Goal: Information Seeking & Learning: Find specific fact

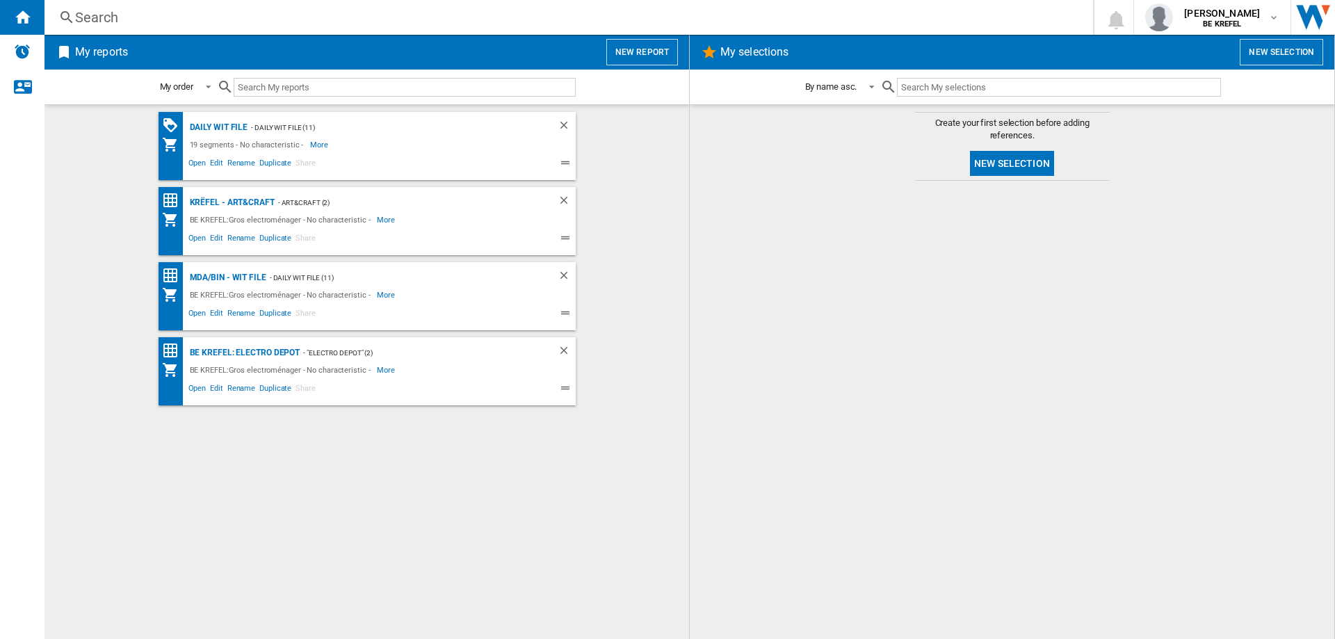
click at [114, 19] on div "Search" at bounding box center [566, 17] width 982 height 19
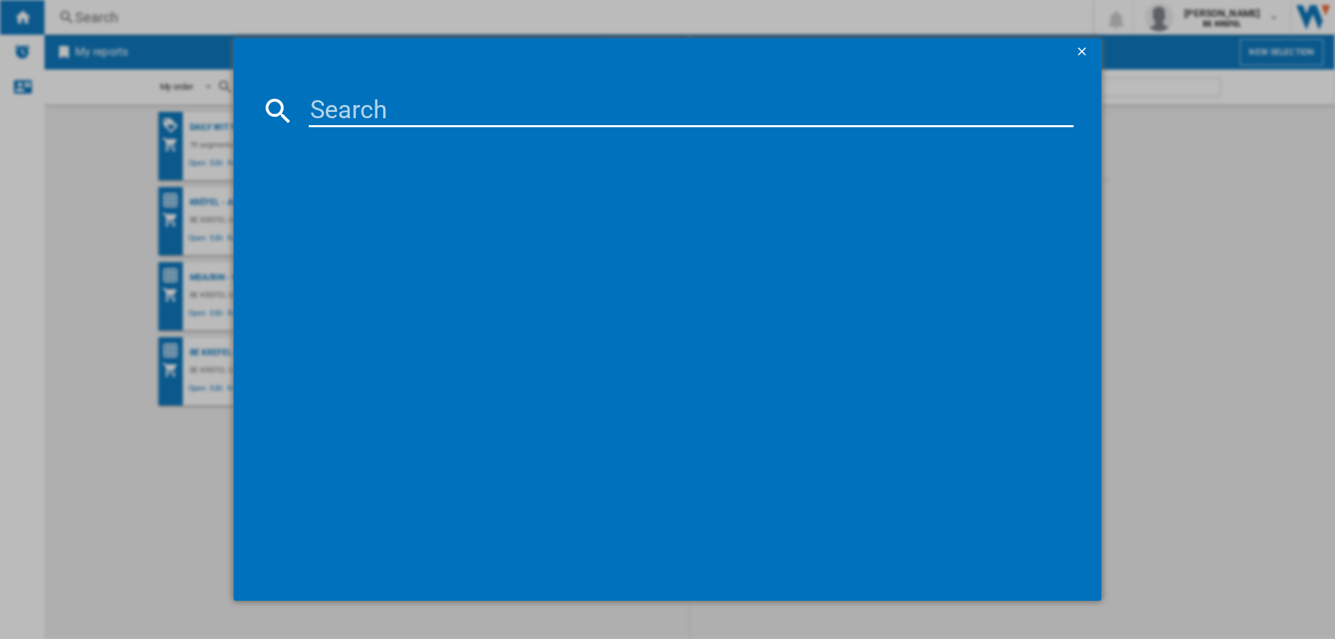
click at [352, 113] on input at bounding box center [691, 110] width 765 height 33
type input "DO1145RC"
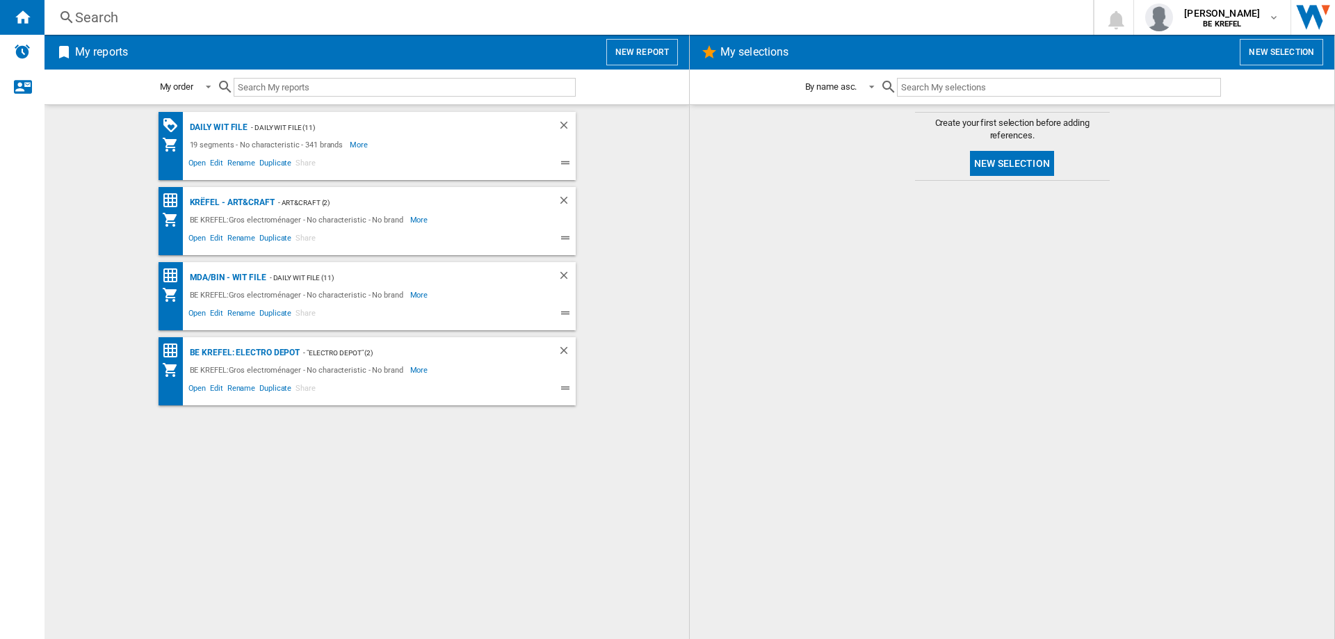
click at [94, 17] on div "Search" at bounding box center [566, 17] width 982 height 19
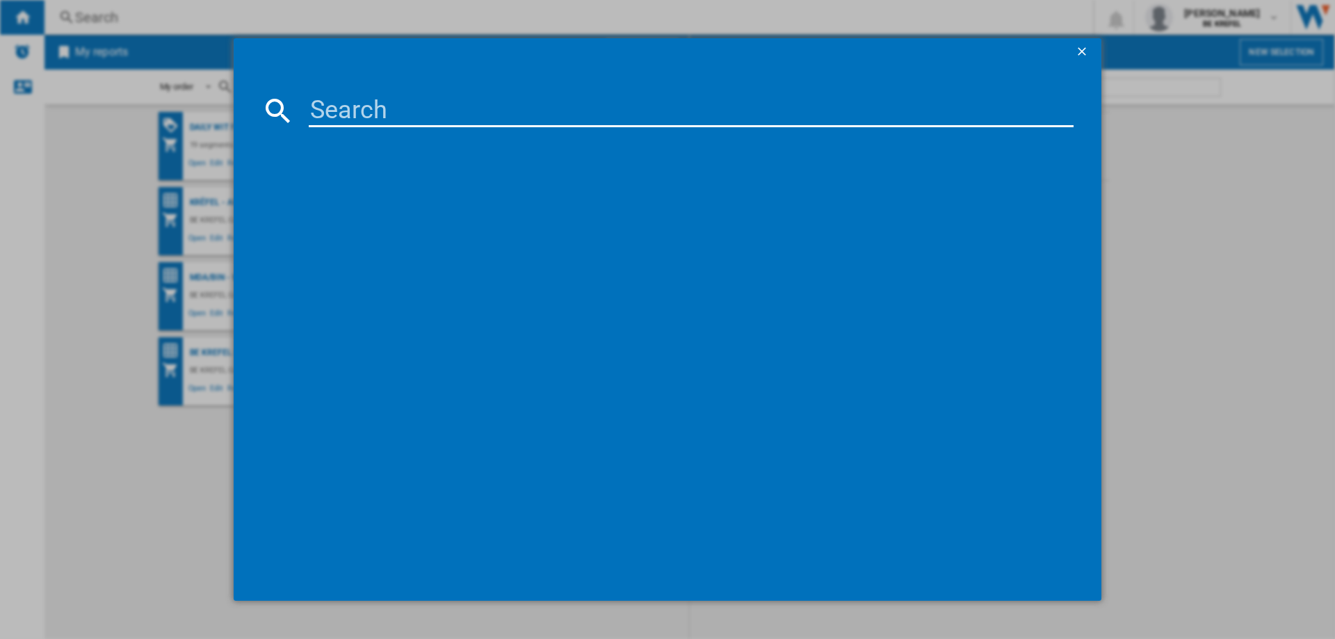
click at [407, 106] on input at bounding box center [691, 110] width 765 height 33
type input "21007193"
click at [392, 195] on div "DOMO DO9246G BAMBOU" at bounding box center [677, 201] width 751 height 14
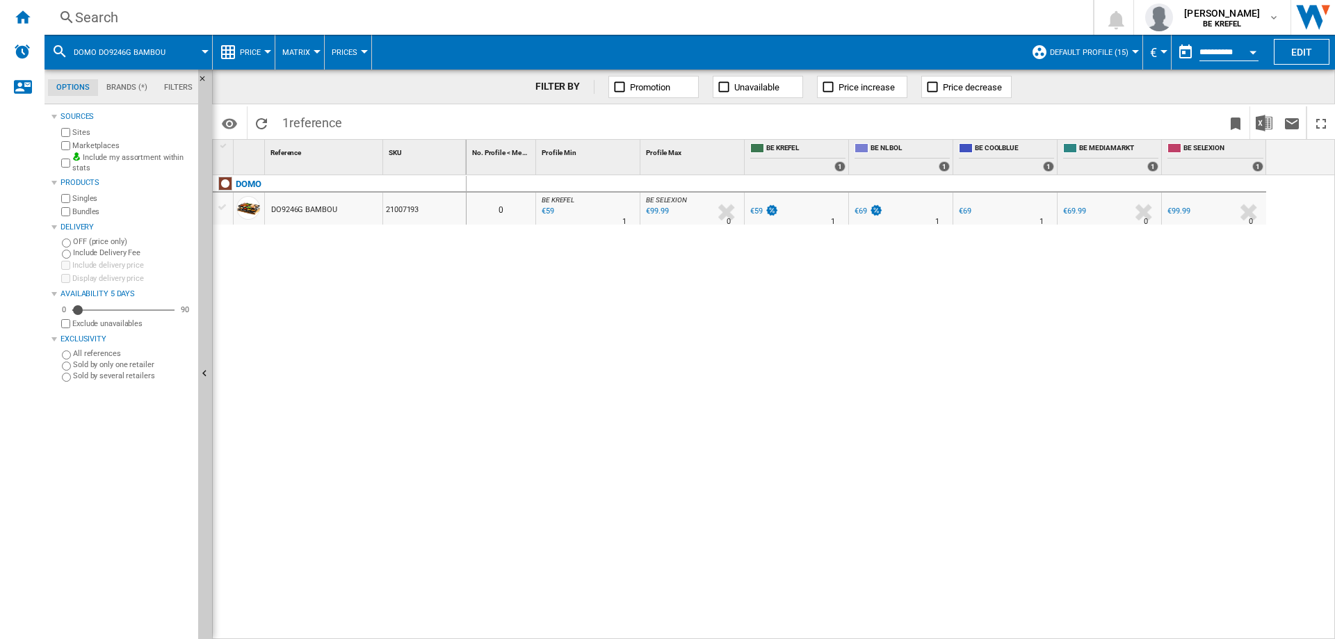
click at [100, 13] on div "Search" at bounding box center [566, 17] width 982 height 19
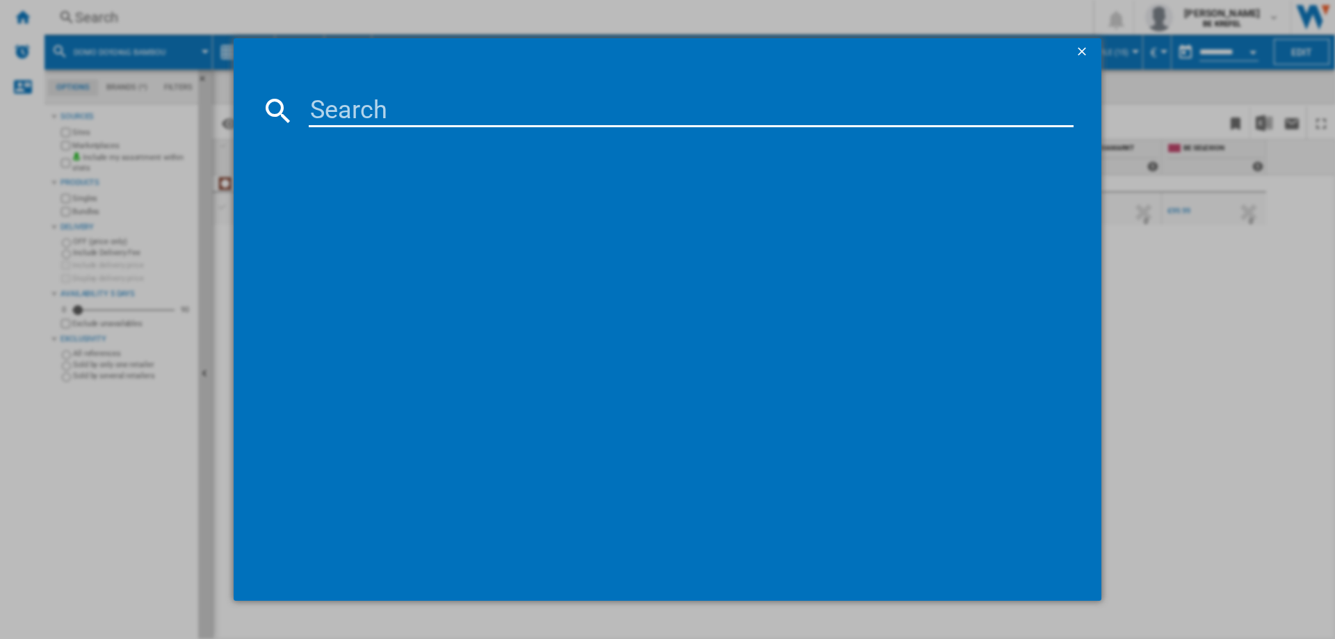
click at [356, 117] on input at bounding box center [691, 110] width 765 height 33
type input "21009457"
click at [355, 198] on div "DOMO DO9270G BAMBOU" at bounding box center [677, 201] width 751 height 14
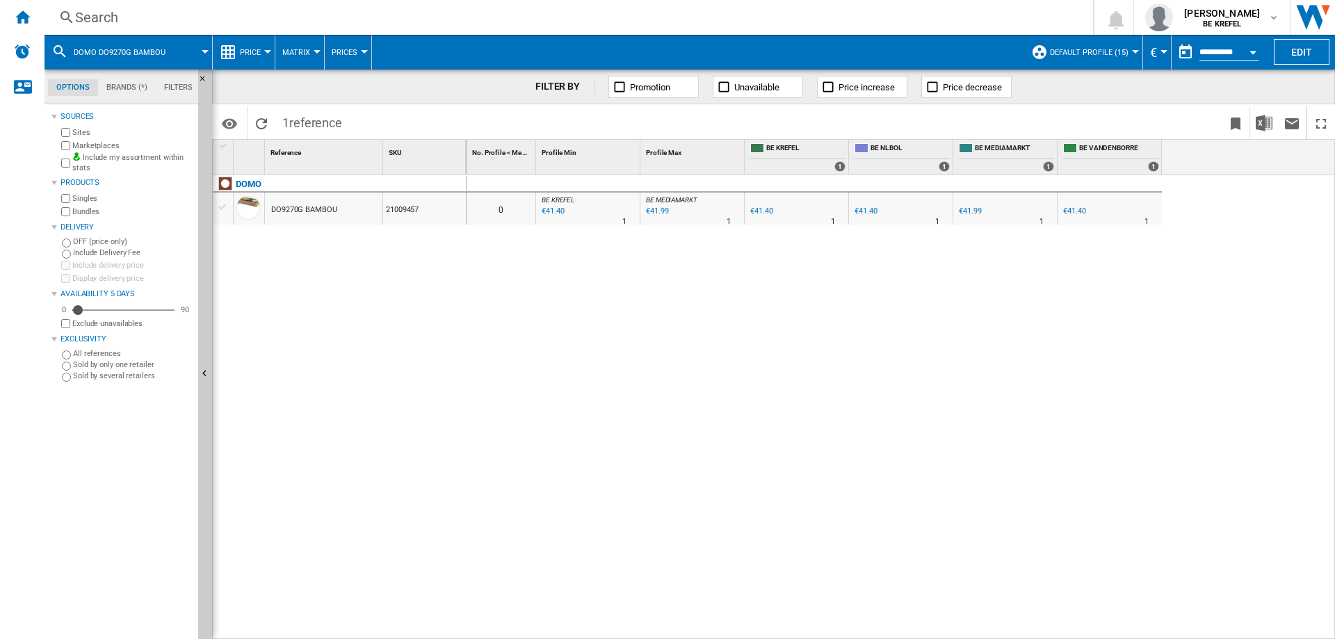
click at [1080, 211] on div "€41.40" at bounding box center [1074, 210] width 22 height 9
click at [113, 22] on div "Search" at bounding box center [566, 17] width 982 height 19
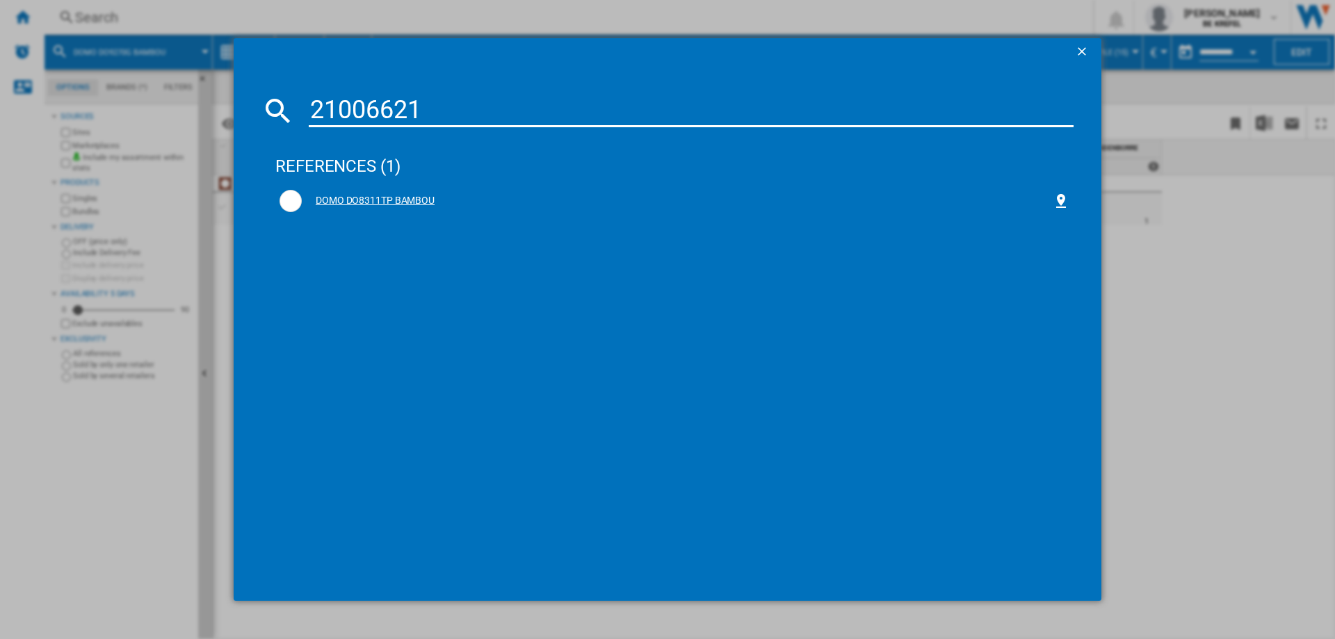
type input "21006621"
click at [361, 196] on div "DOMO DO8311TP BAMBOU" at bounding box center [677, 201] width 751 height 14
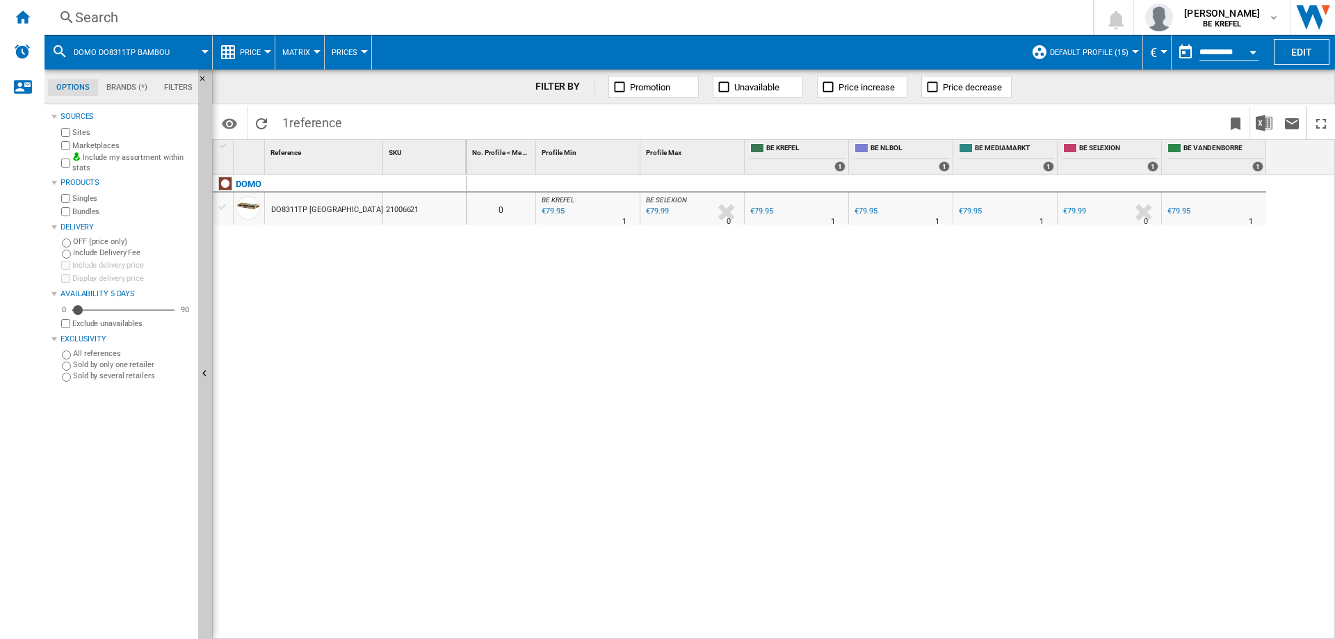
click at [1180, 211] on div "€79.95" at bounding box center [1178, 210] width 22 height 9
click at [102, 19] on div "Search" at bounding box center [566, 17] width 982 height 19
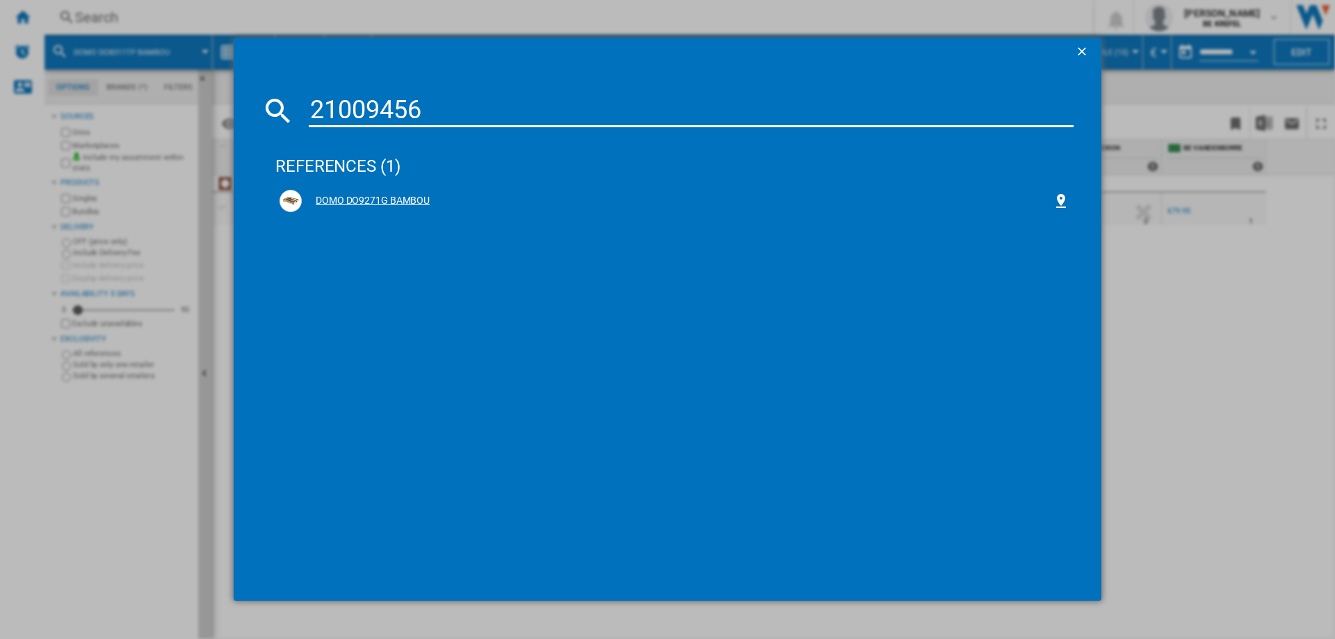
type input "21009456"
click at [353, 204] on div "DOMO DO9271G BAMBOU" at bounding box center [677, 201] width 751 height 14
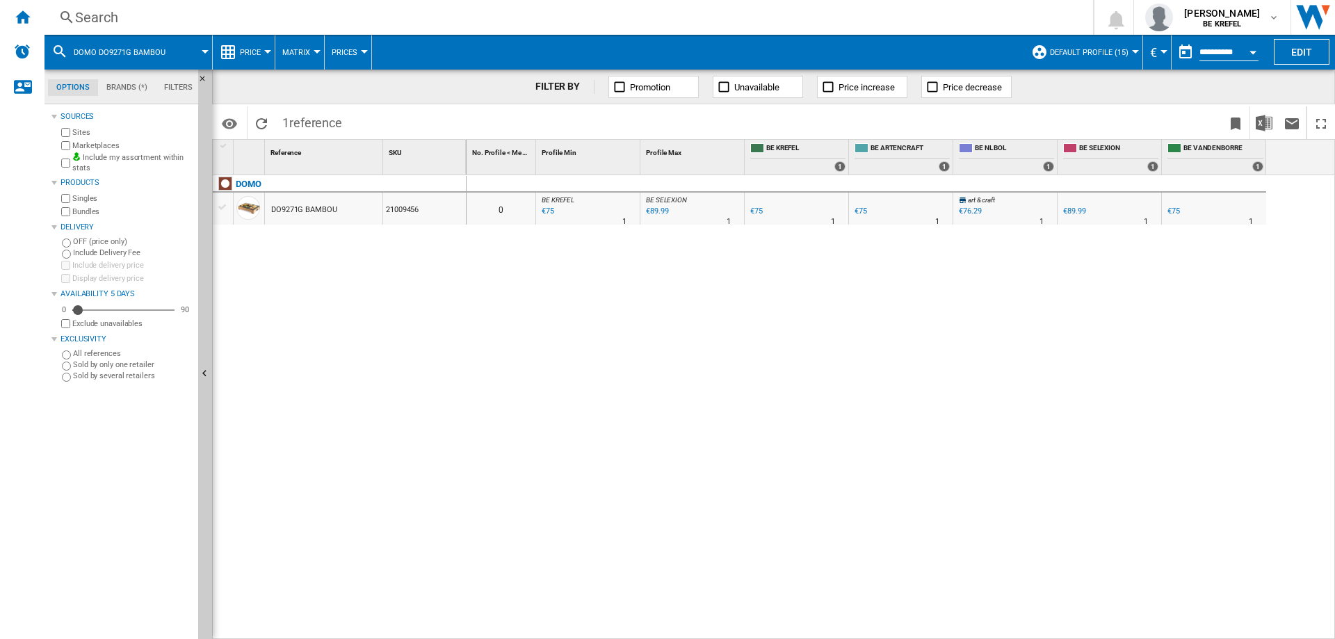
click at [765, 266] on div "0 0 BE KREFEL : BE FR KREFEL 0.0 % €75 % N/A 1 BE KREFEL : BE FR KREFEL BE SELE…" at bounding box center [901, 407] width 869 height 464
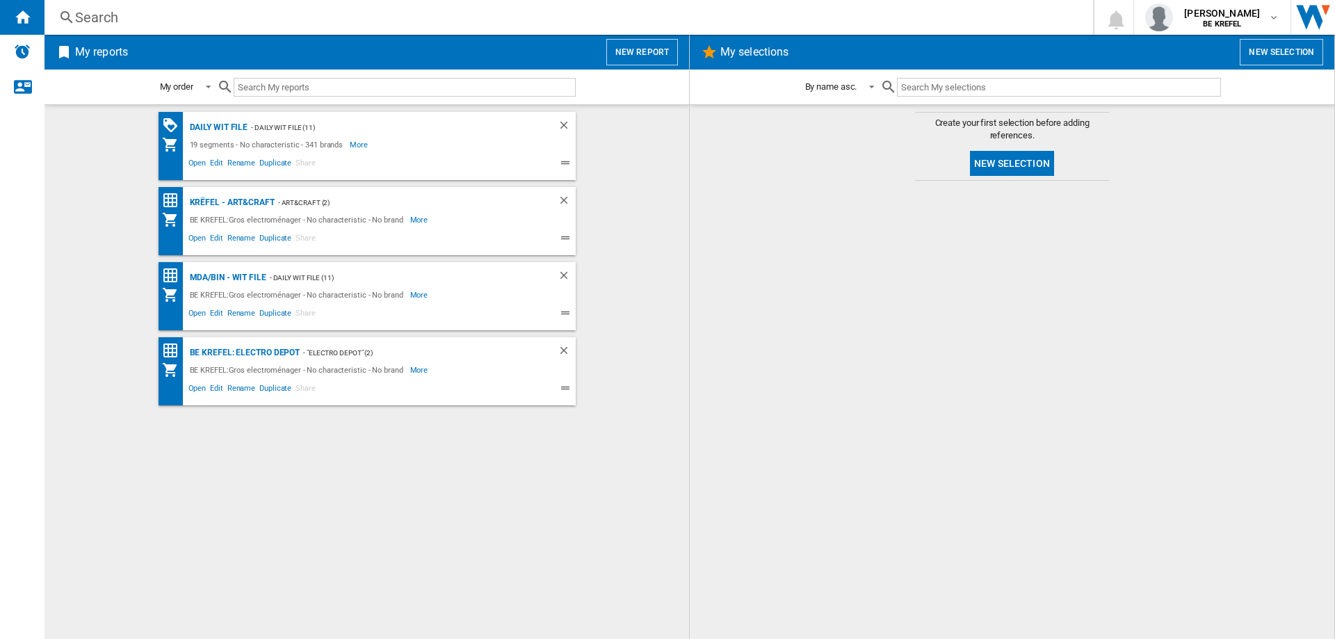
click at [115, 17] on div "Search" at bounding box center [566, 17] width 982 height 19
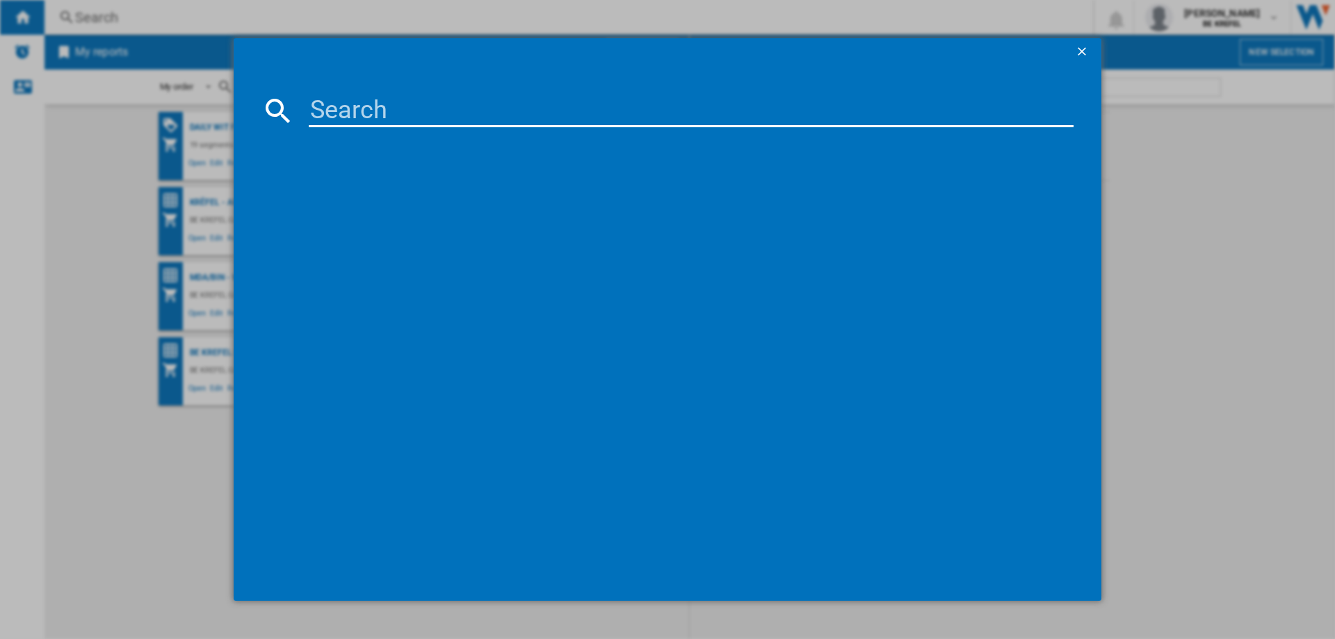
click at [387, 108] on input at bounding box center [691, 110] width 765 height 33
type input "21004902"
click at [366, 194] on div "DOMO DO8710W NOIR" at bounding box center [677, 201] width 751 height 14
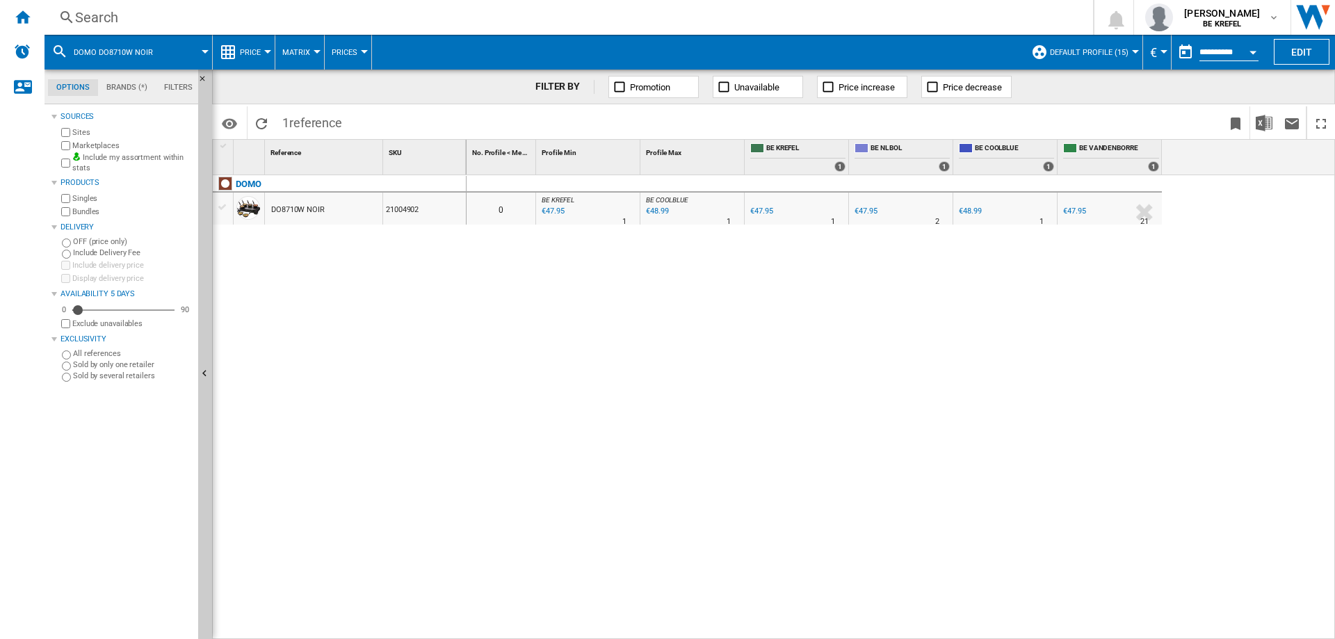
click at [1080, 211] on div "€47.95" at bounding box center [1074, 210] width 22 height 9
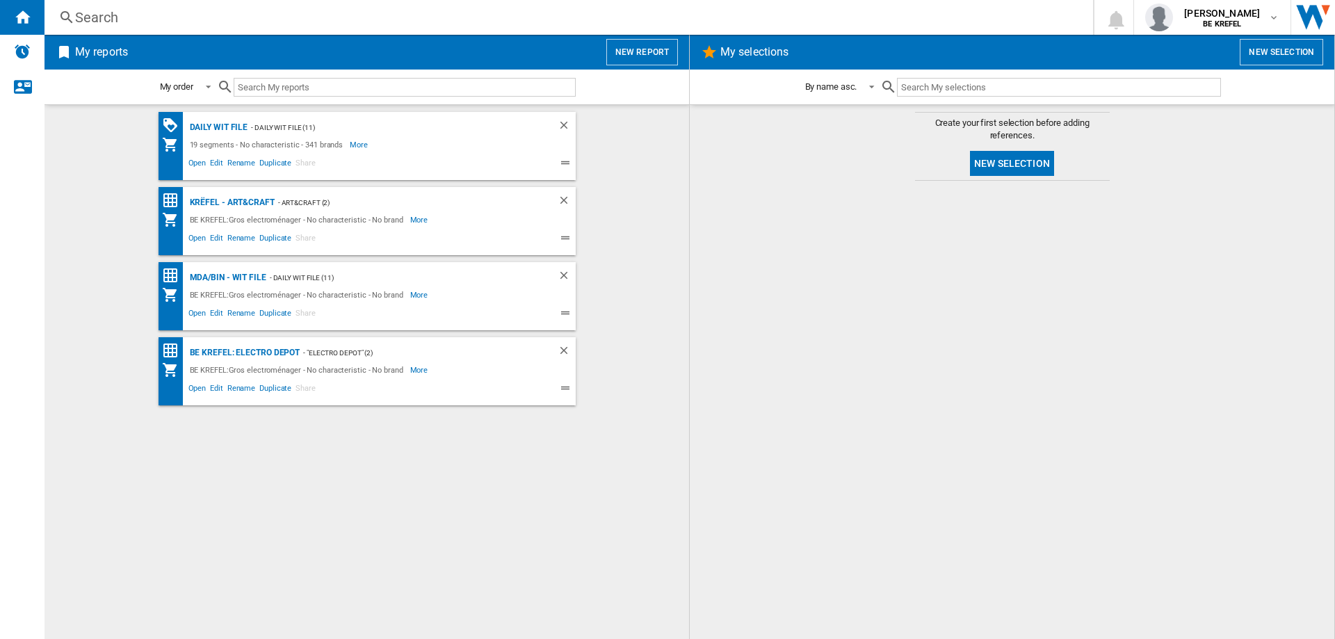
click at [100, 19] on div "Search" at bounding box center [566, 17] width 982 height 19
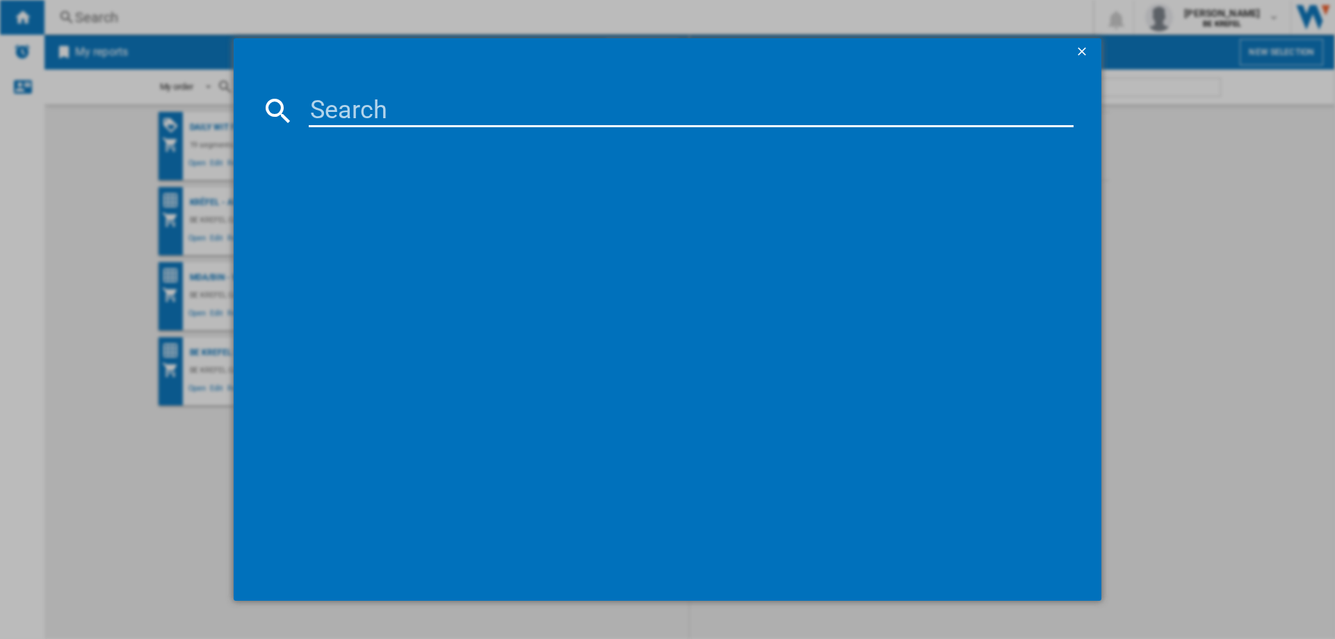
click at [328, 104] on input at bounding box center [691, 110] width 765 height 33
type input "DO8719W"
click at [357, 200] on div "DOMO DO8719W NOIR" at bounding box center [677, 201] width 751 height 14
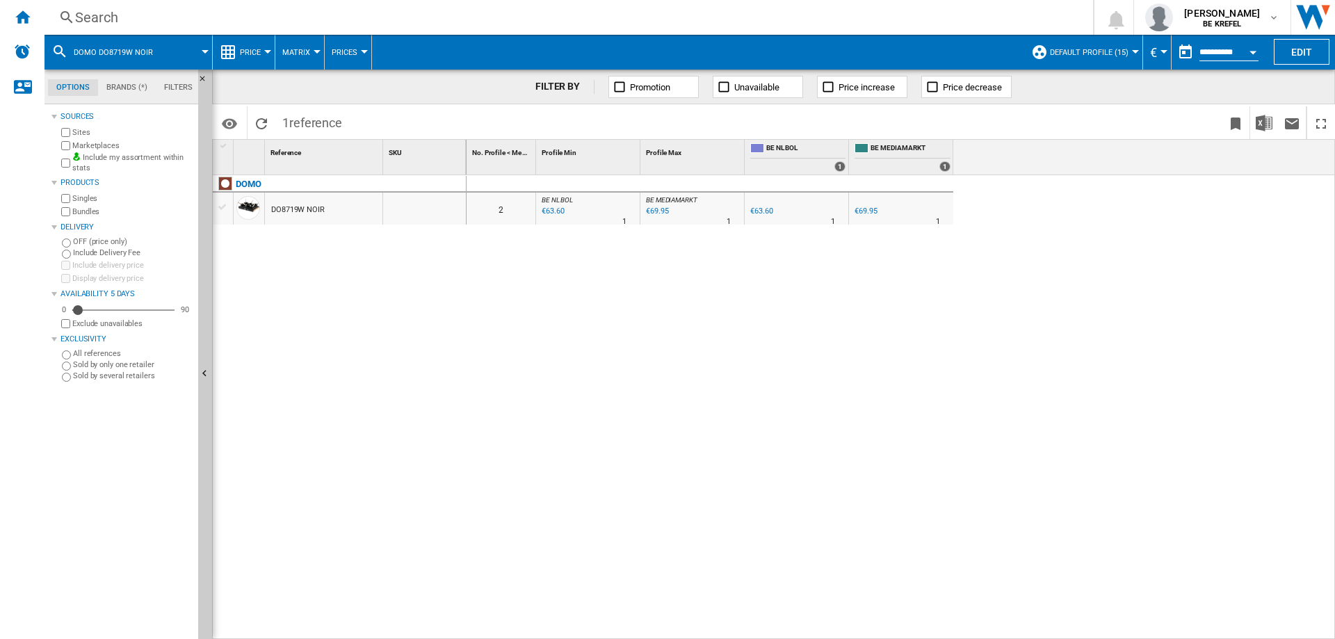
click at [862, 209] on div "€69.95" at bounding box center [865, 210] width 22 height 9
click at [117, 14] on div "Search" at bounding box center [566, 17] width 982 height 19
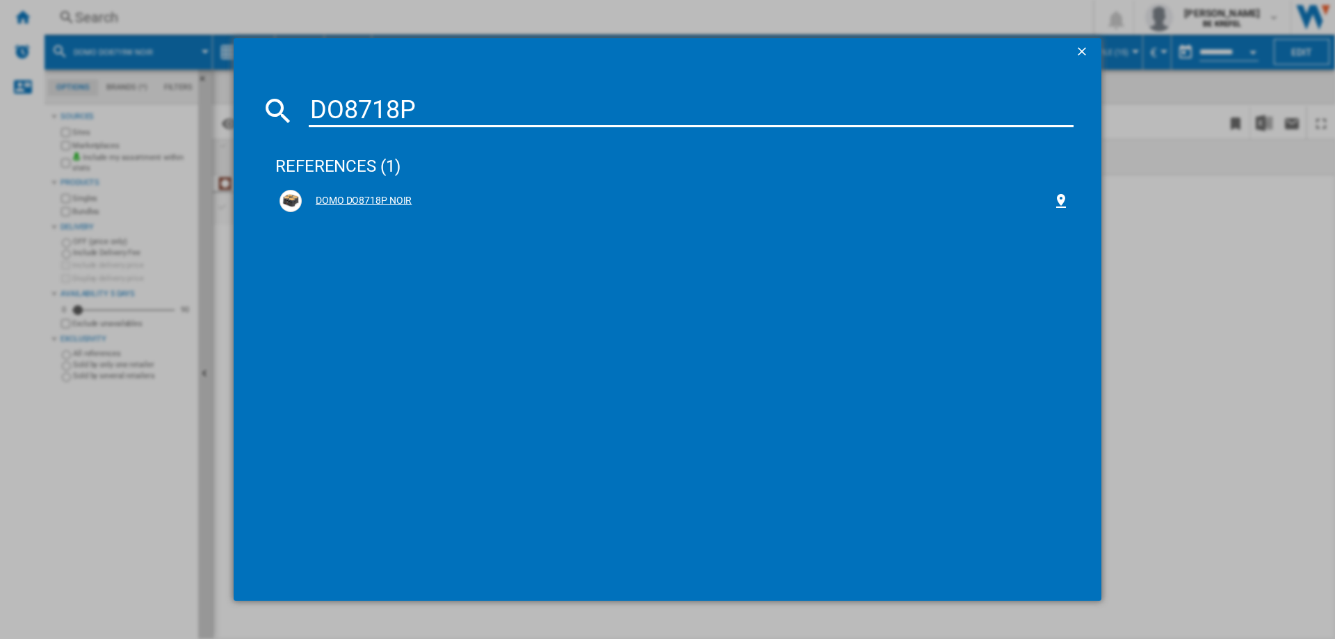
type input "DO8718P"
click at [384, 197] on div "DOMO DO8718P NOIR" at bounding box center [677, 201] width 751 height 14
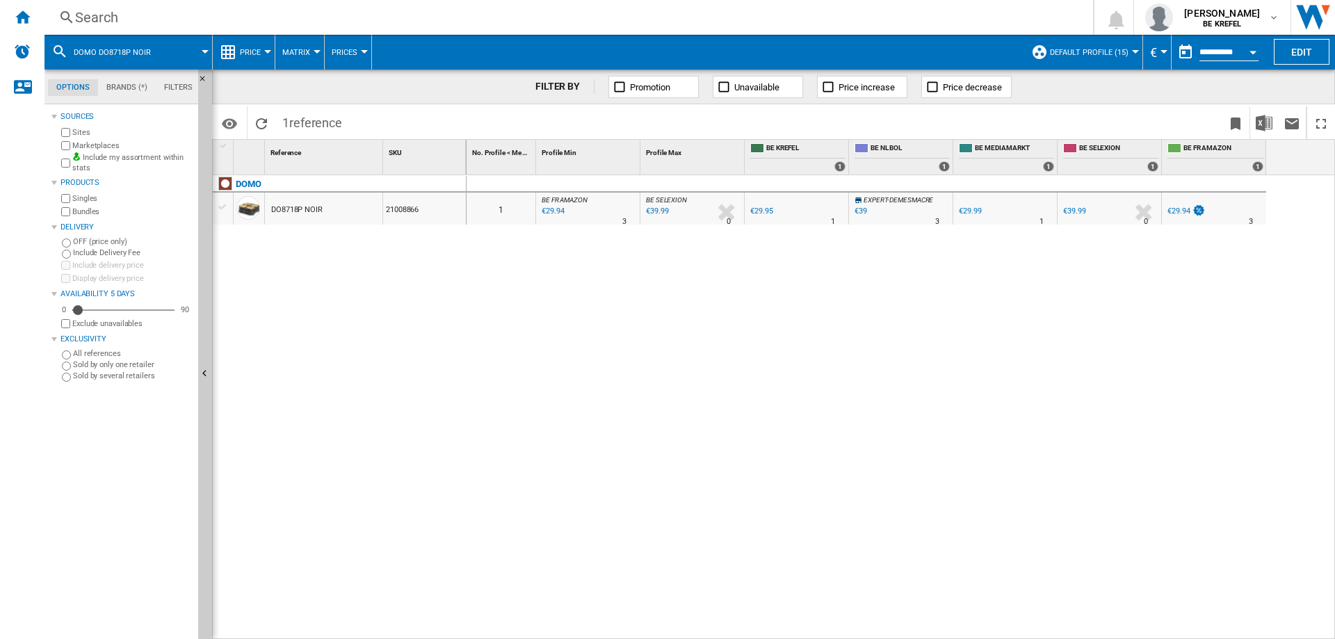
click at [970, 211] on div "€29.99" at bounding box center [970, 210] width 22 height 9
click at [759, 210] on div "€29.95" at bounding box center [761, 210] width 22 height 9
